Goal: Navigation & Orientation: Find specific page/section

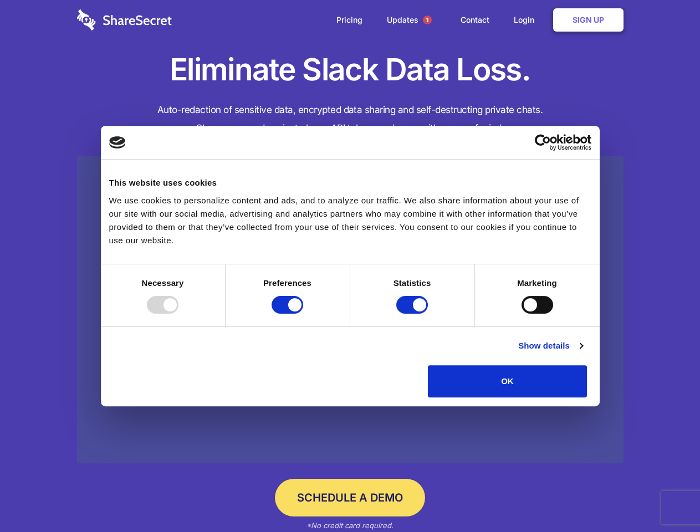
click at [179, 314] on div at bounding box center [163, 305] width 32 height 18
click at [303, 314] on input "Preferences" at bounding box center [288, 305] width 32 height 18
checkbox input "false"
click at [414, 314] on input "Statistics" at bounding box center [412, 305] width 32 height 18
checkbox input "false"
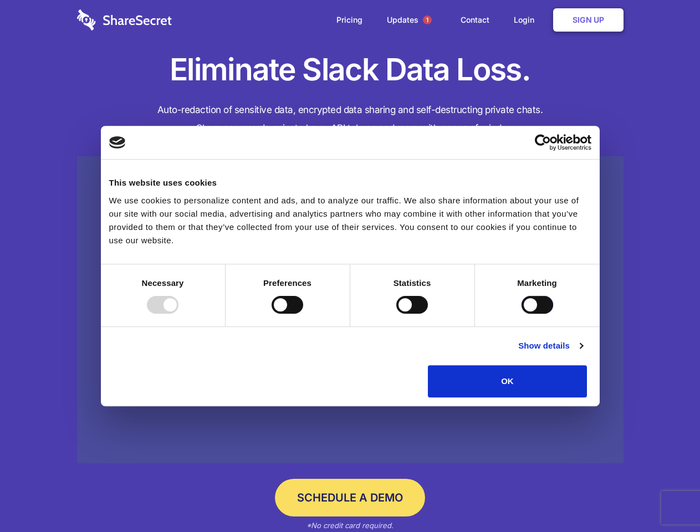
click at [522, 314] on input "Marketing" at bounding box center [538, 305] width 32 height 18
checkbox input "true"
click at [583, 353] on link "Show details" at bounding box center [550, 345] width 64 height 13
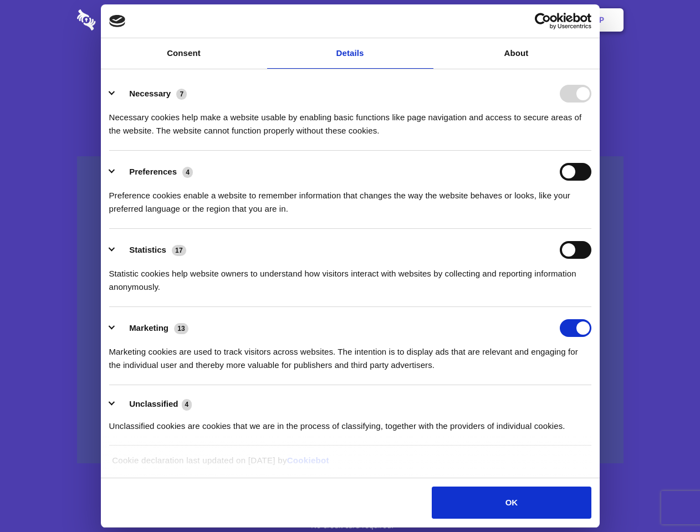
click at [592, 151] on li "Necessary 7 Necessary cookies help make a website usable by enabling basic func…" at bounding box center [350, 112] width 482 height 78
click at [427, 20] on span "1" at bounding box center [427, 20] width 9 height 9
